Goal: Information Seeking & Learning: Understand process/instructions

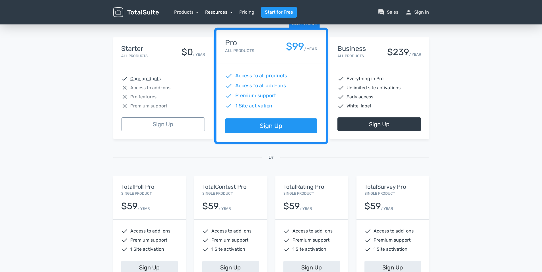
click at [206, 12] on link "Resources" at bounding box center [218, 11] width 27 height 5
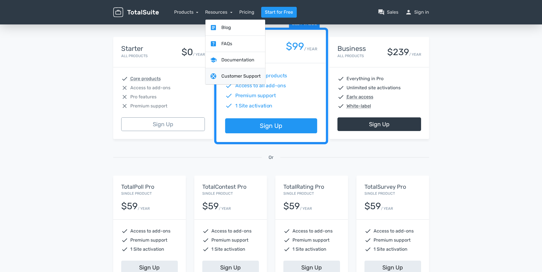
click at [230, 76] on link "support Customer Support" at bounding box center [236, 76] width 60 height 16
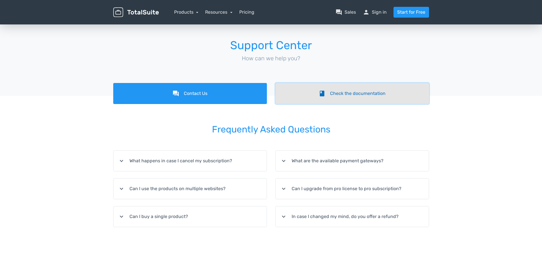
click at [354, 93] on link "book Check the documentation" at bounding box center [353, 93] width 154 height 21
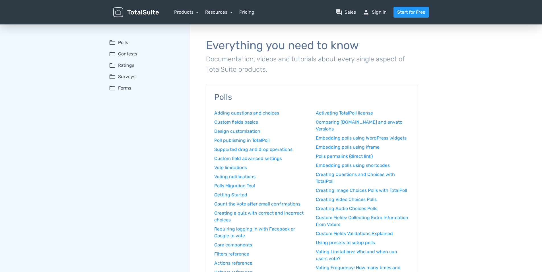
click at [121, 89] on summary "folder_open Forms" at bounding box center [145, 88] width 73 height 7
click at [143, 116] on link "Installation and setup" at bounding box center [149, 116] width 66 height 6
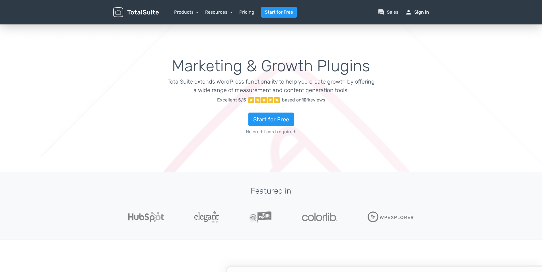
click at [421, 11] on link "person Sign in" at bounding box center [417, 12] width 24 height 7
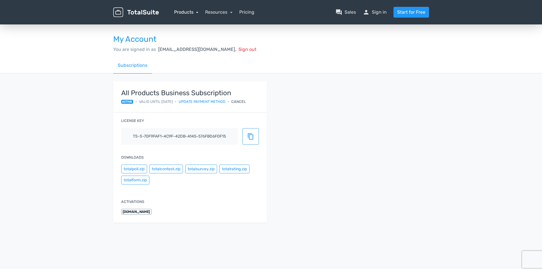
click at [183, 11] on link "Products" at bounding box center [186, 11] width 24 height 5
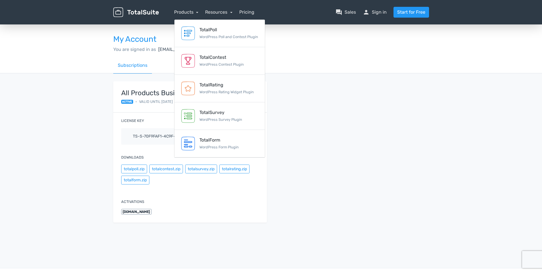
click at [376, 135] on div "All Products Business Subscription active • Valid until 8/29/2026 • Update paym…" at bounding box center [271, 155] width 325 height 148
